Goal: Task Accomplishment & Management: Manage account settings

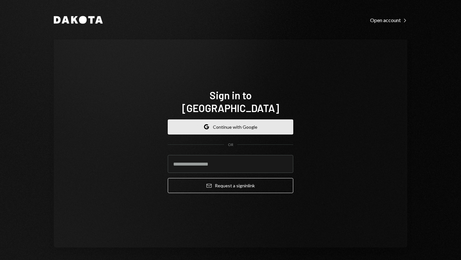
click at [215, 120] on button "Google Continue with Google" at bounding box center [230, 126] width 125 height 15
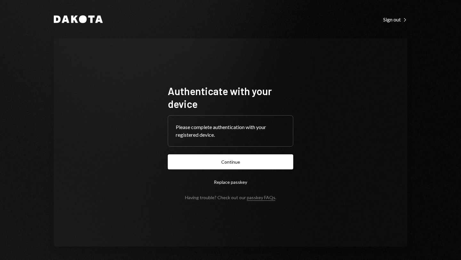
click at [228, 160] on button "Continue" at bounding box center [230, 161] width 125 height 15
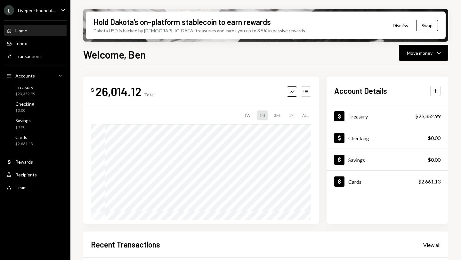
scroll to position [126, 0]
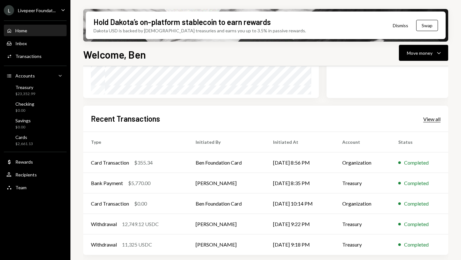
click at [431, 118] on div "View all" at bounding box center [431, 119] width 17 height 6
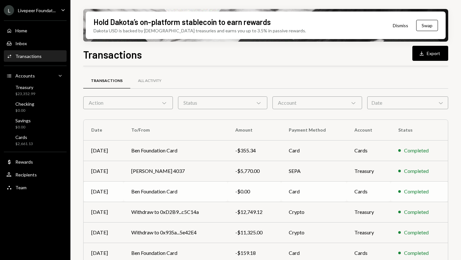
scroll to position [105, 0]
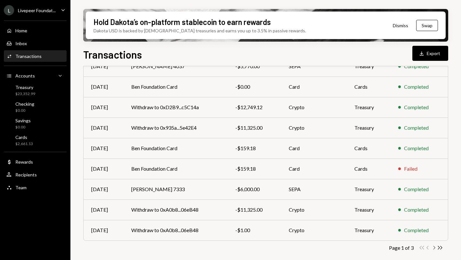
click at [433, 248] on icon "Chevron Right" at bounding box center [433, 247] width 6 height 6
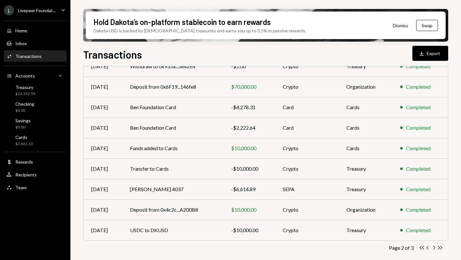
click at [434, 247] on icon "button" at bounding box center [434, 248] width 2 height 4
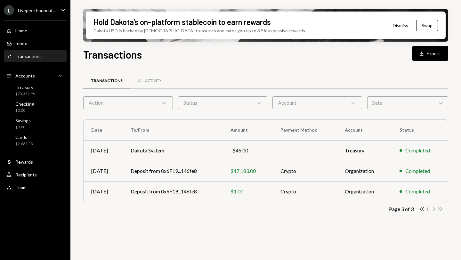
click at [427, 209] on icon "Chevron Left" at bounding box center [427, 209] width 6 height 6
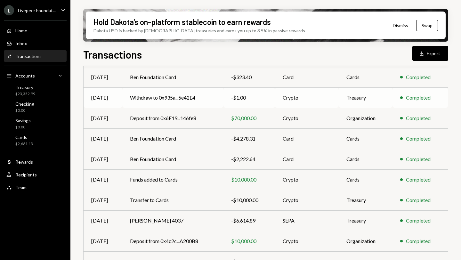
scroll to position [105, 0]
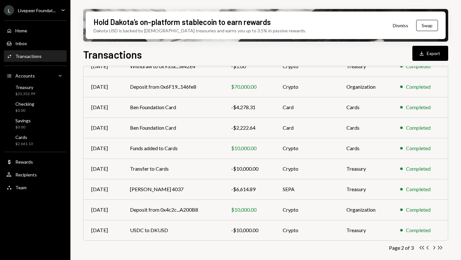
click at [428, 248] on icon "Chevron Left" at bounding box center [427, 247] width 6 height 6
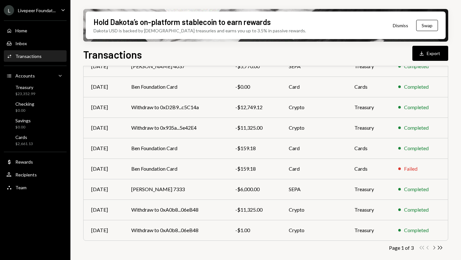
click at [433, 247] on icon "Chevron Right" at bounding box center [433, 247] width 6 height 6
